Goal: Task Accomplishment & Management: Manage account settings

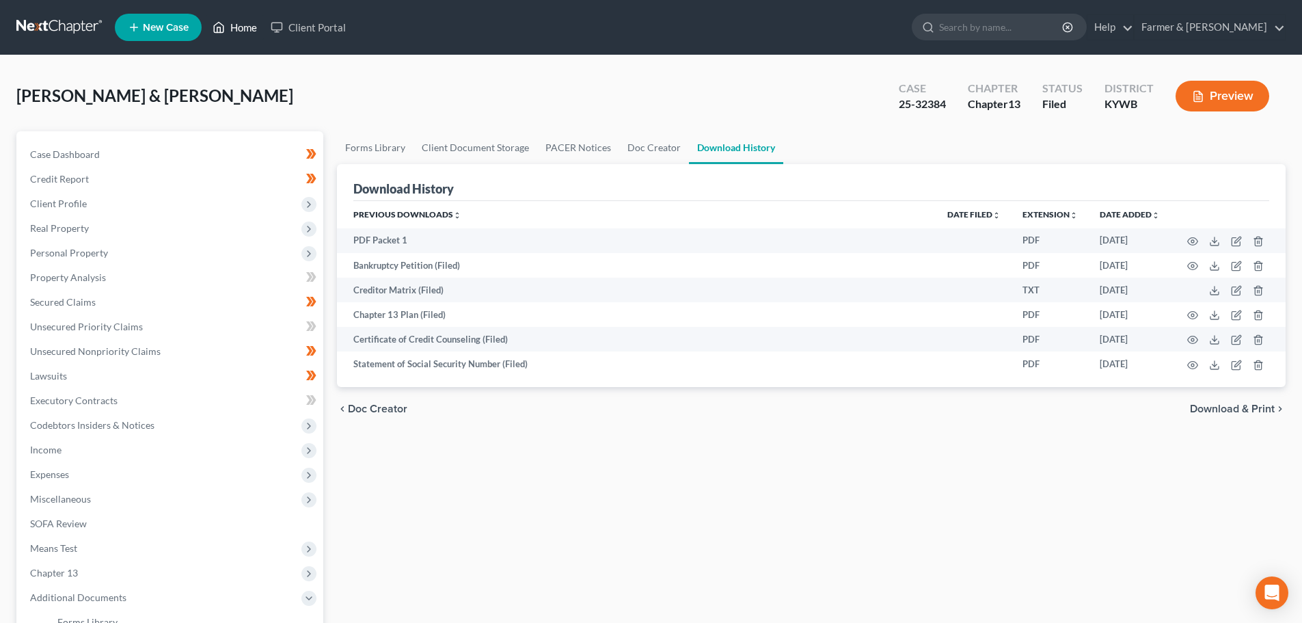
click at [232, 23] on link "Home" at bounding box center [235, 27] width 58 height 25
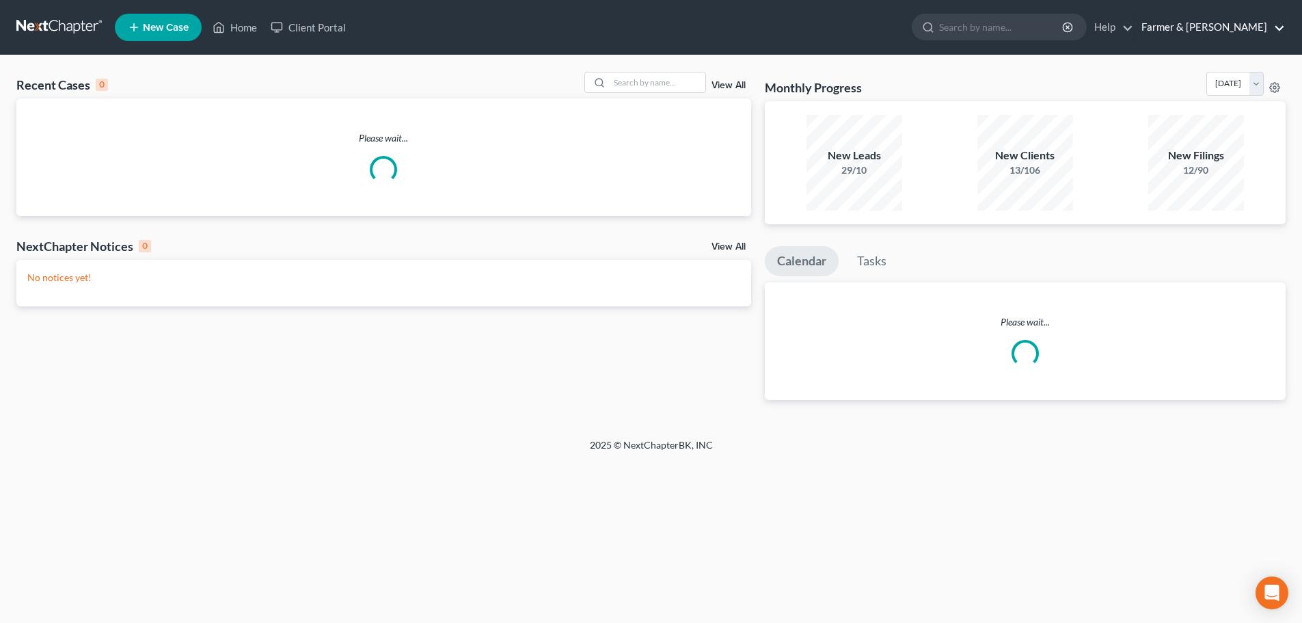
click at [1230, 27] on link "Farmer & [PERSON_NAME]" at bounding box center [1210, 27] width 150 height 25
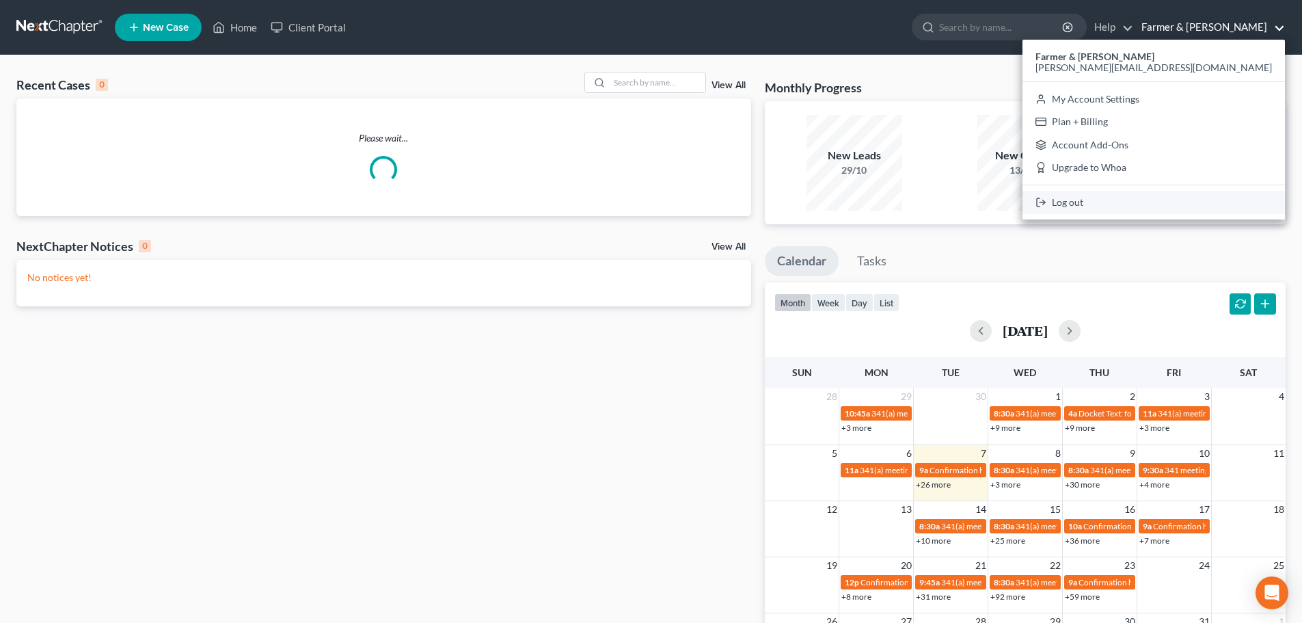
click at [1192, 204] on link "Log out" at bounding box center [1154, 202] width 262 height 23
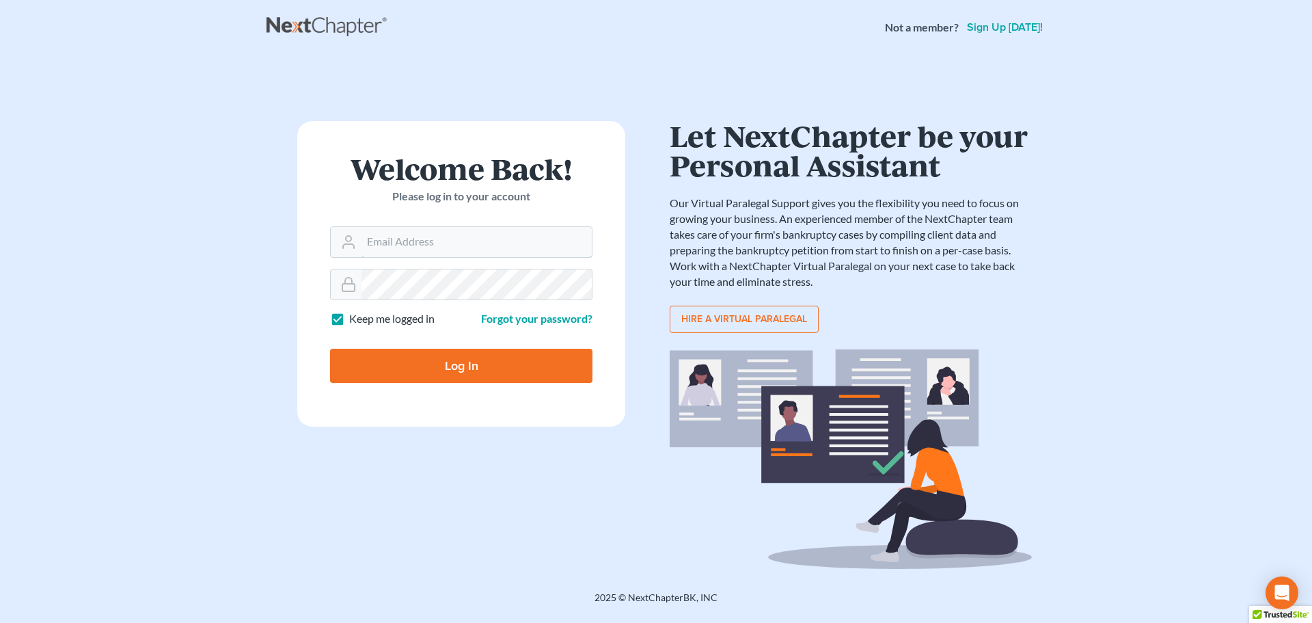
type input "tina@farmerwright.com"
click at [445, 363] on input "Log In" at bounding box center [461, 366] width 262 height 34
type input "Thinking..."
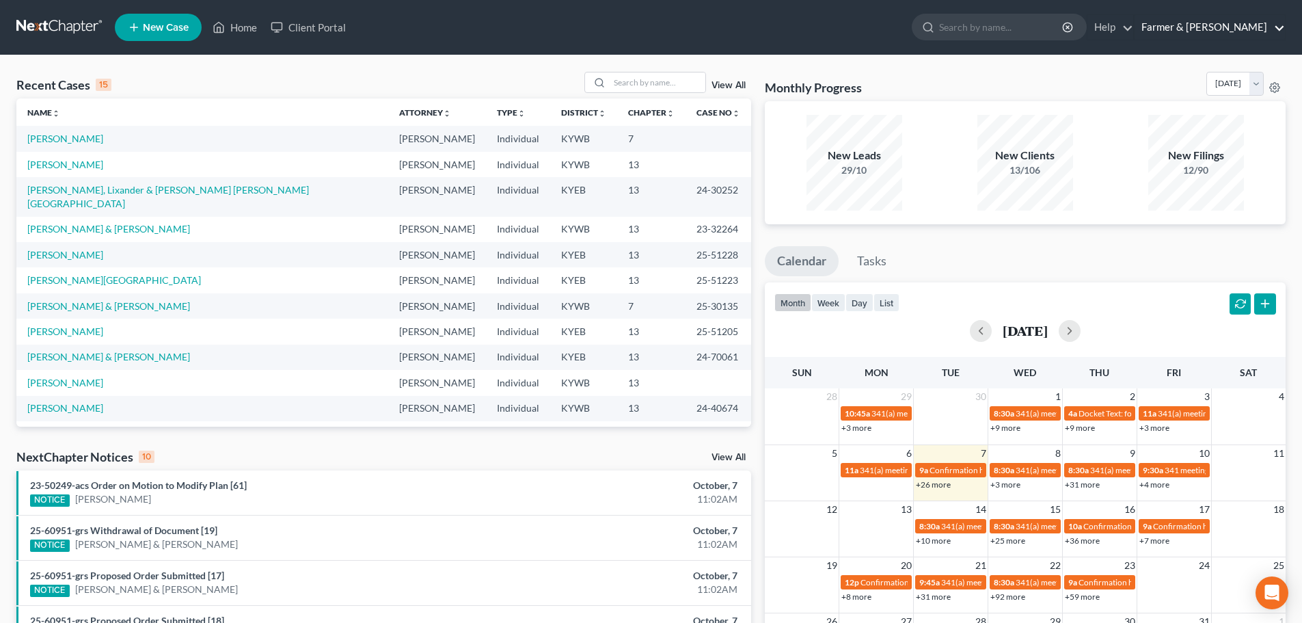
click at [1245, 26] on link "Farmer & [PERSON_NAME]" at bounding box center [1210, 27] width 150 height 25
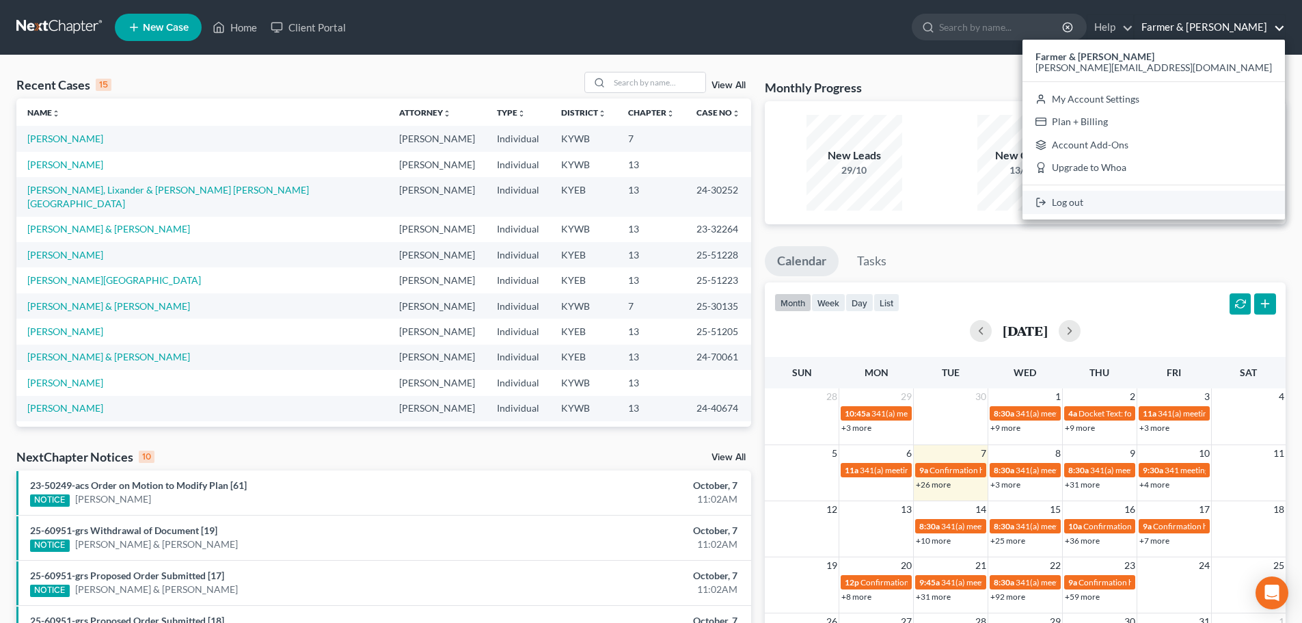
click at [1199, 206] on link "Log out" at bounding box center [1154, 202] width 262 height 23
